Goal: Contribute content: Add original content to the website for others to see

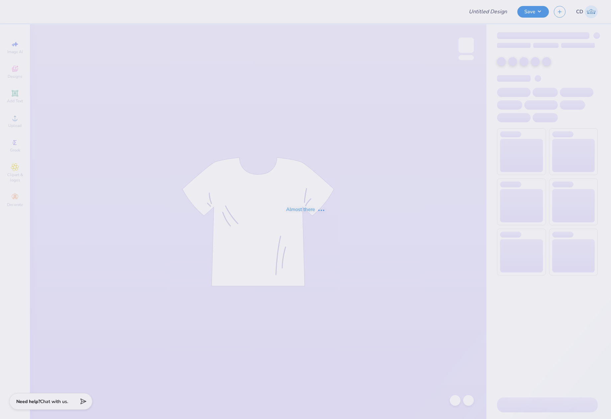
type input "DG Shirt"
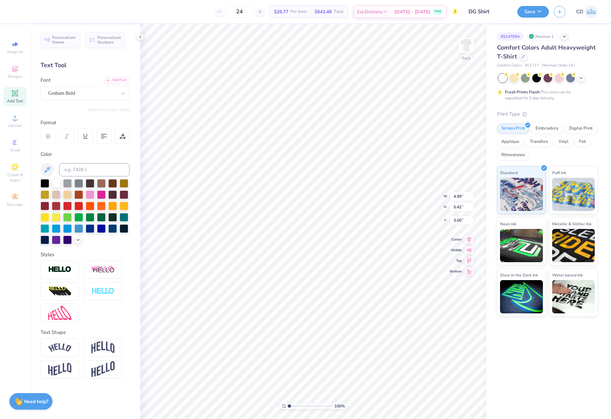
scroll to position [5, 1]
type textarea "DEE"
type input "8.46"
type input "3.17"
type input "5.16"
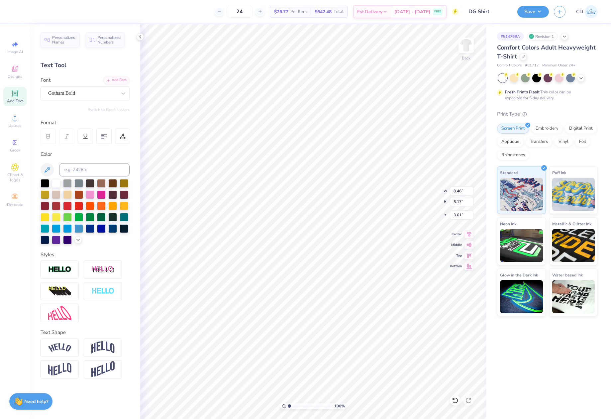
type input "5.60"
type input "4.94"
click at [321, 213] on li "Duplicate" at bounding box center [327, 211] width 52 height 13
type input "5.86"
type input "2.50"
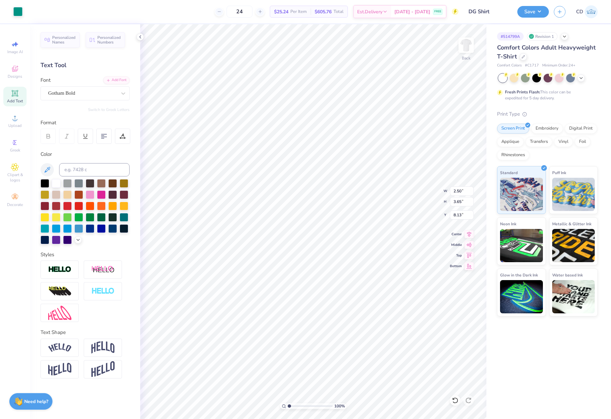
type input "3.65"
type input "8.13"
type textarea "D"
click at [309, 208] on li "Duplicate" at bounding box center [315, 204] width 52 height 13
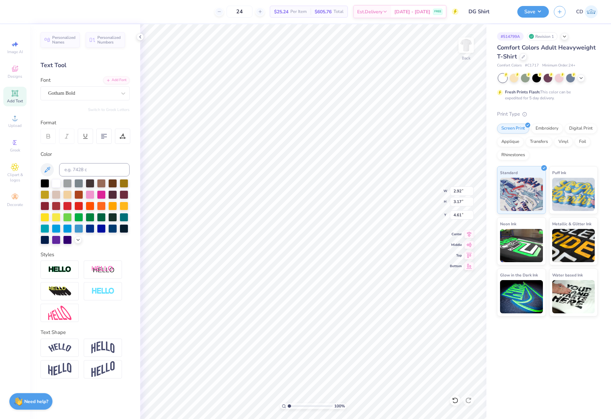
type input "4.61"
type textarea "E"
click at [338, 209] on li "Duplicate" at bounding box center [339, 205] width 52 height 13
type input "3.61"
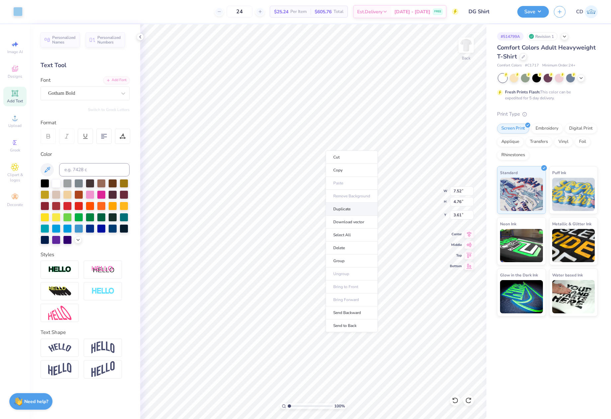
click at [338, 213] on li "Duplicate" at bounding box center [352, 209] width 52 height 13
type input "4.37"
click at [347, 215] on li "Duplicate" at bounding box center [354, 215] width 52 height 13
type input "7.58"
type input "10.02"
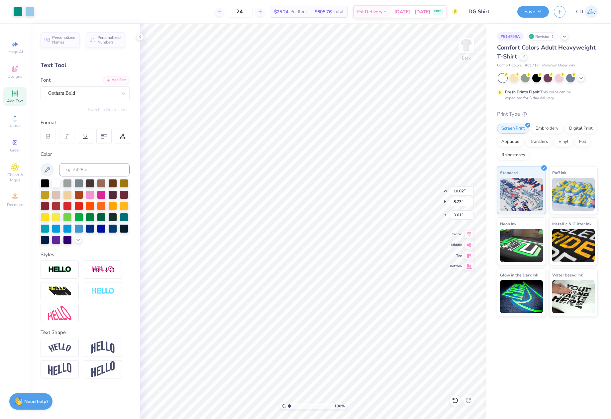
type input "8.73"
type input "3.61"
type textarea "G"
type input "2.42"
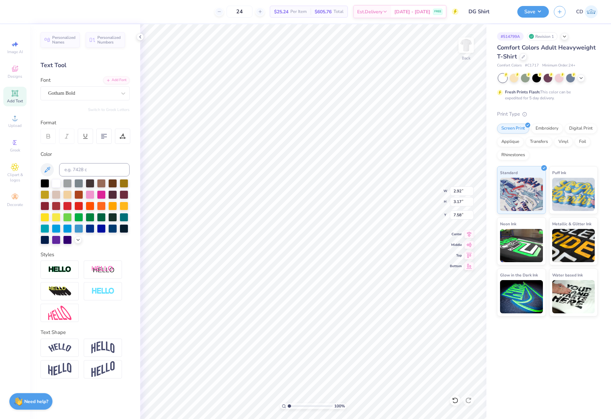
type input "9.16"
type input "9.33"
type input "3.61"
click at [337, 208] on li "Duplicate" at bounding box center [343, 208] width 52 height 13
type input "7.58"
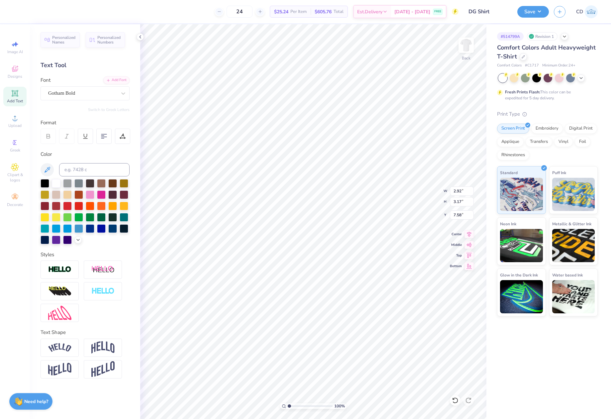
scroll to position [5, 1]
type textarea "G"
type input "7.58"
click at [93, 165] on input at bounding box center [94, 169] width 70 height 13
type input "155"
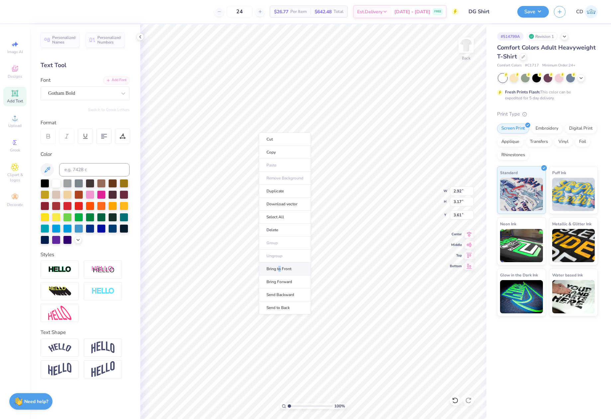
click at [280, 267] on li "Bring to Front" at bounding box center [285, 269] width 52 height 13
type input "2.42"
click at [84, 170] on input at bounding box center [94, 169] width 70 height 13
type input "584"
click at [359, 312] on li "Send to Back" at bounding box center [358, 314] width 52 height 13
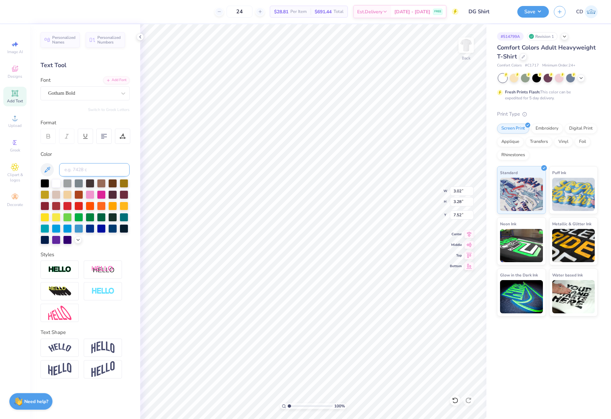
click at [82, 170] on input at bounding box center [94, 169] width 70 height 13
type input "155"
type input "8.11"
type input "2.42"
type input "3.17"
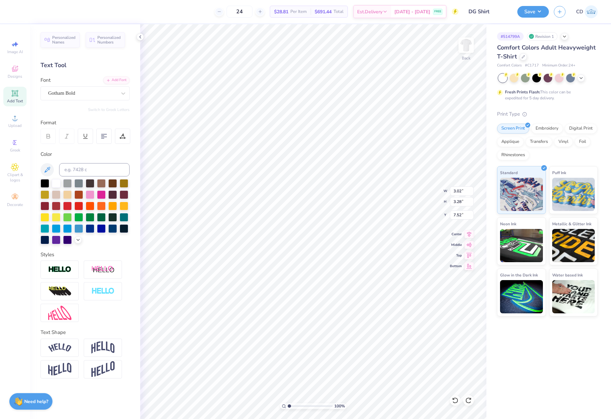
type input "3.61"
type input "3.02"
type input "3.28"
type input "7.52"
click at [86, 172] on input at bounding box center [94, 169] width 70 height 13
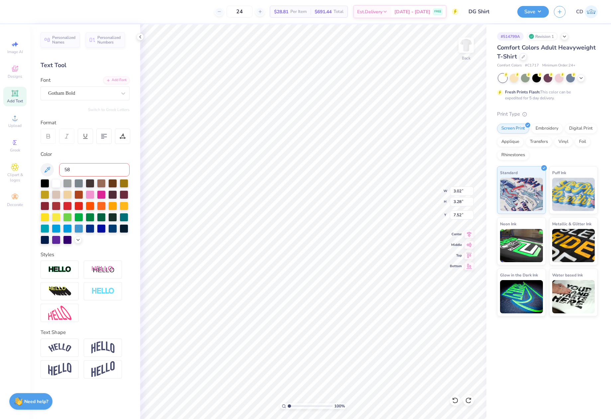
type input "584"
click at [289, 353] on li "Bring Forward" at bounding box center [289, 355] width 52 height 13
click at [325, 356] on li "Bring to Front" at bounding box center [326, 353] width 52 height 13
type input "9.16"
click at [84, 171] on input at bounding box center [94, 169] width 70 height 13
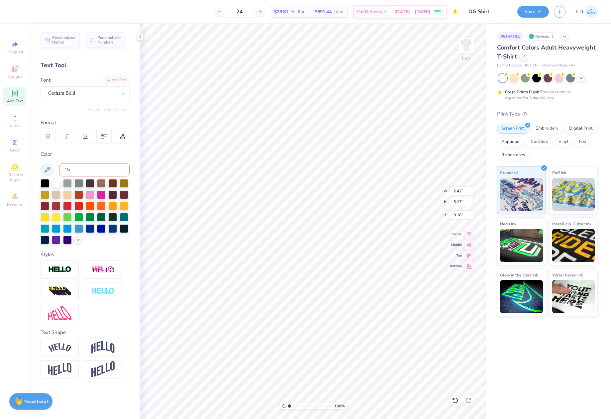
type input "155"
type input "7.58"
type input "3.02"
type input "3.28"
type input "7.52"
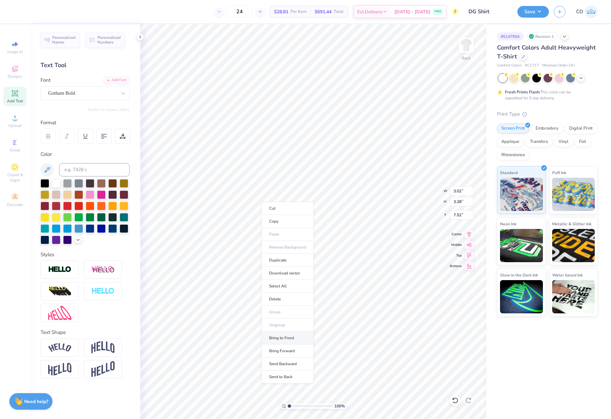
click at [287, 334] on li "Bring to Front" at bounding box center [288, 338] width 52 height 13
type input "2.42"
type input "3.17"
type input "7.58"
click at [356, 365] on li "Send to Back" at bounding box center [354, 367] width 52 height 13
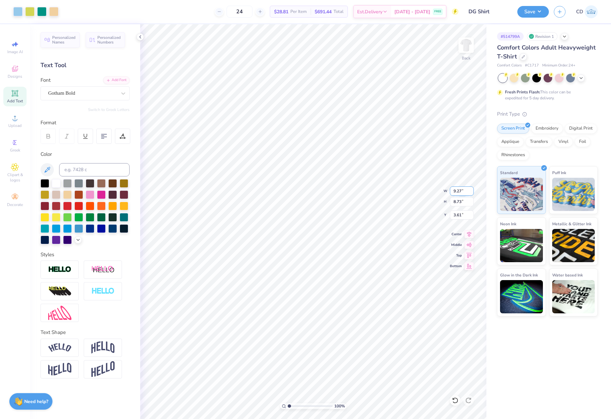
click at [462, 193] on input "9.27" at bounding box center [462, 191] width 24 height 9
type input "10.00"
type input "9.41"
drag, startPoint x: 452, startPoint y: 217, endPoint x: 465, endPoint y: 217, distance: 13.3
click at [465, 217] on input "3.26" at bounding box center [462, 214] width 24 height 9
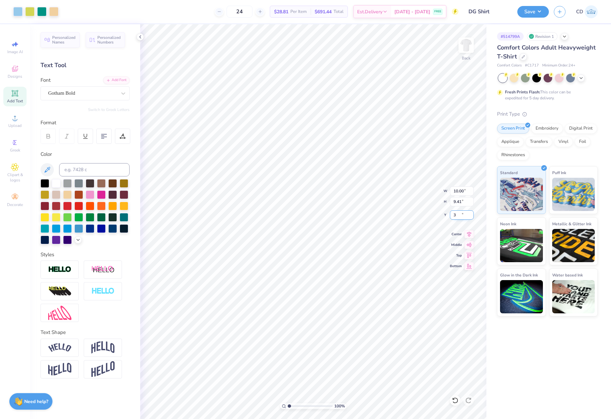
type input "3.00"
drag, startPoint x: 452, startPoint y: 191, endPoint x: 469, endPoint y: 192, distance: 16.3
click at [469, 192] on input "10.00" at bounding box center [462, 191] width 24 height 9
type input "11.00"
type input "10.35"
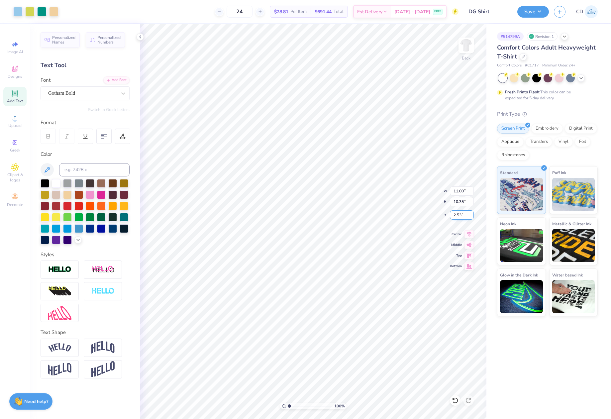
drag, startPoint x: 452, startPoint y: 215, endPoint x: 463, endPoint y: 215, distance: 10.6
click at [463, 215] on input "2.53" at bounding box center [462, 214] width 24 height 9
type input "3.00"
click at [520, 11] on button "Save" at bounding box center [534, 11] width 32 height 12
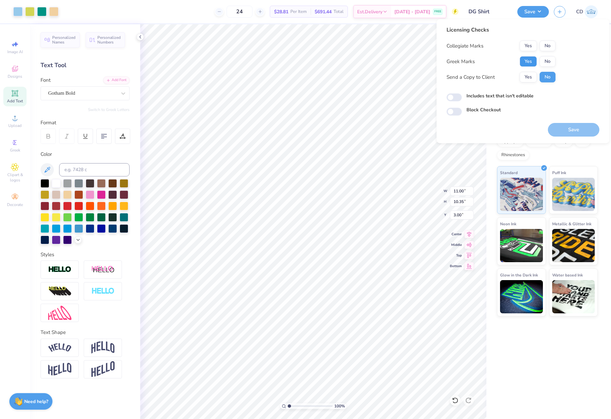
click at [526, 63] on button "Yes" at bounding box center [528, 61] width 17 height 11
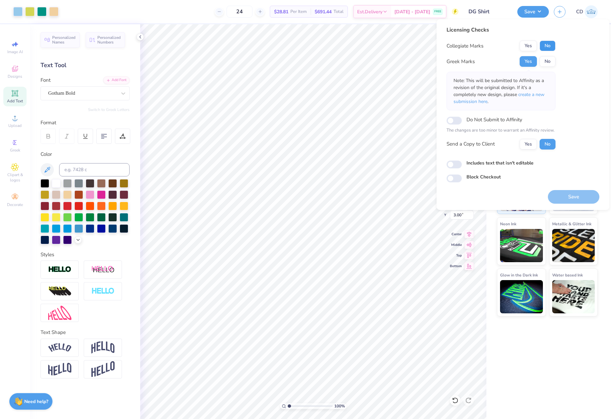
click at [546, 48] on button "No" at bounding box center [548, 46] width 16 height 11
click at [538, 98] on p "Note: This will be submitted to Affinity as a revision of the original design. …" at bounding box center [501, 91] width 95 height 28
click at [536, 94] on span "create a new submission here" at bounding box center [499, 97] width 91 height 13
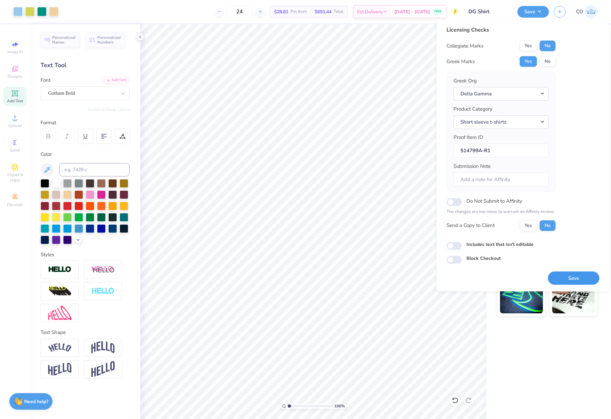
click at [578, 275] on button "Save" at bounding box center [574, 279] width 52 height 14
